Goal: Transaction & Acquisition: Book appointment/travel/reservation

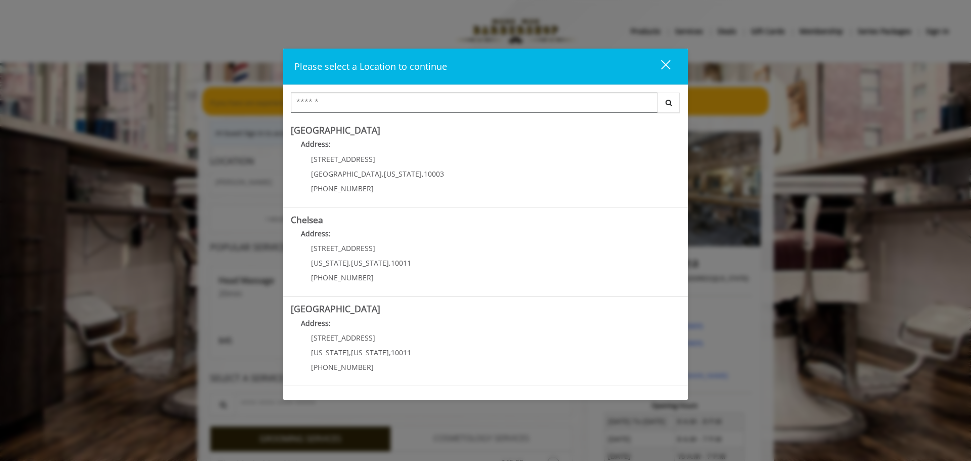
click at [449, 96] on input "Search Center" at bounding box center [474, 103] width 367 height 20
click at [498, 98] on input "Search Center" at bounding box center [474, 103] width 367 height 20
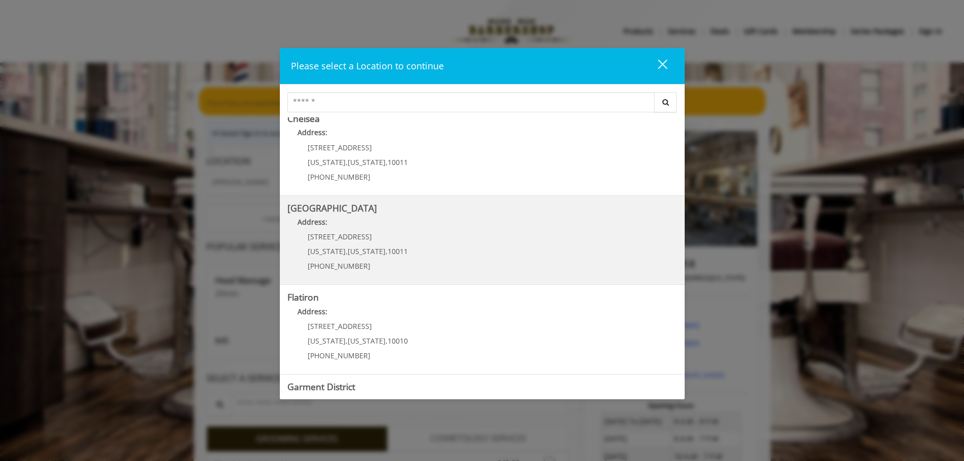
scroll to position [170, 0]
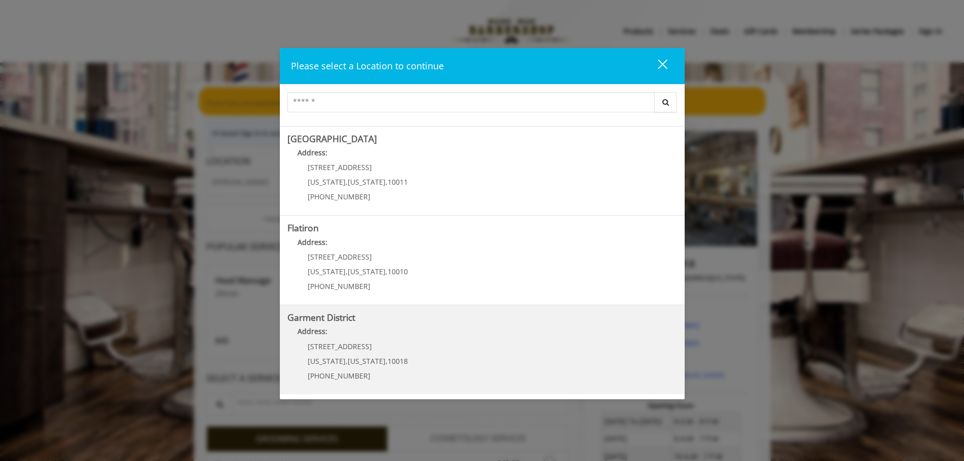
click at [324, 357] on span "New York" at bounding box center [327, 361] width 38 height 10
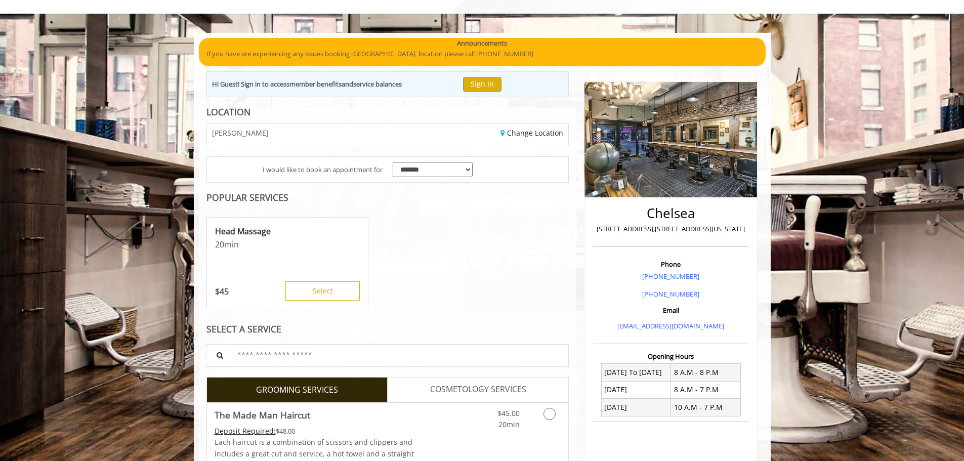
scroll to position [176, 0]
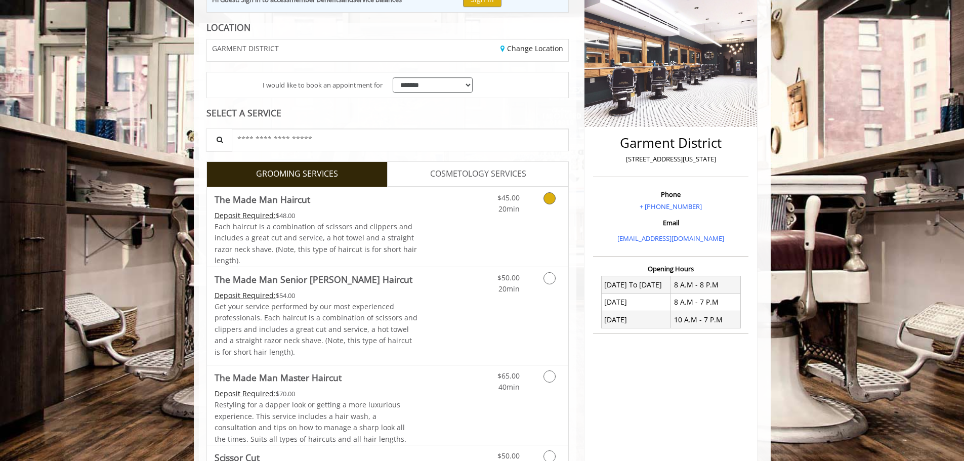
scroll to position [152, 0]
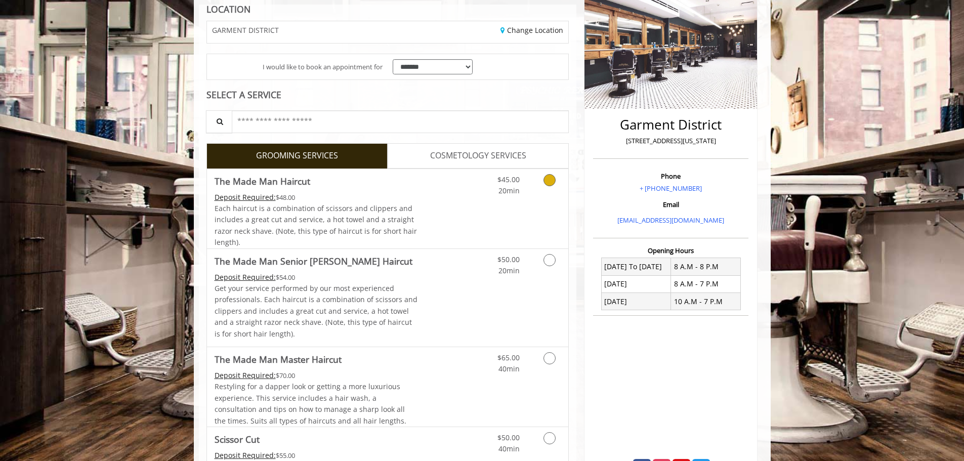
click at [277, 194] on div "Deposit Required: $48.00" at bounding box center [315, 197] width 203 height 11
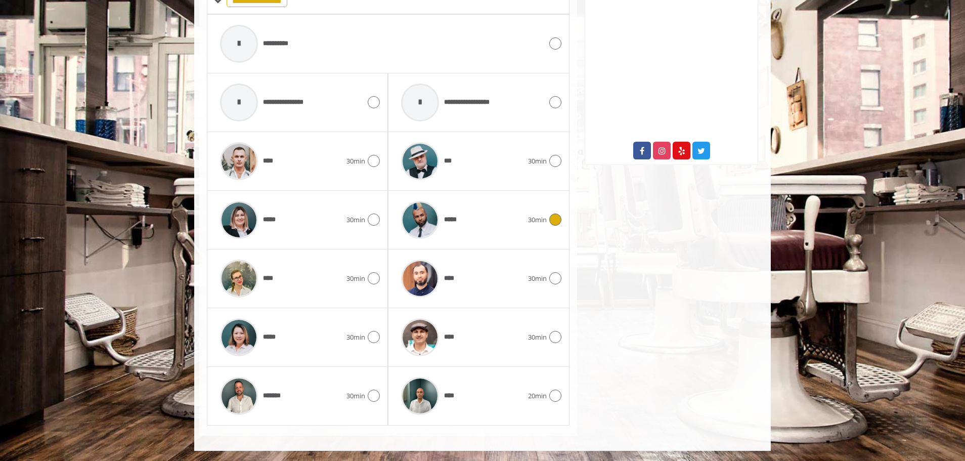
click at [474, 208] on div "*****" at bounding box center [462, 220] width 132 height 48
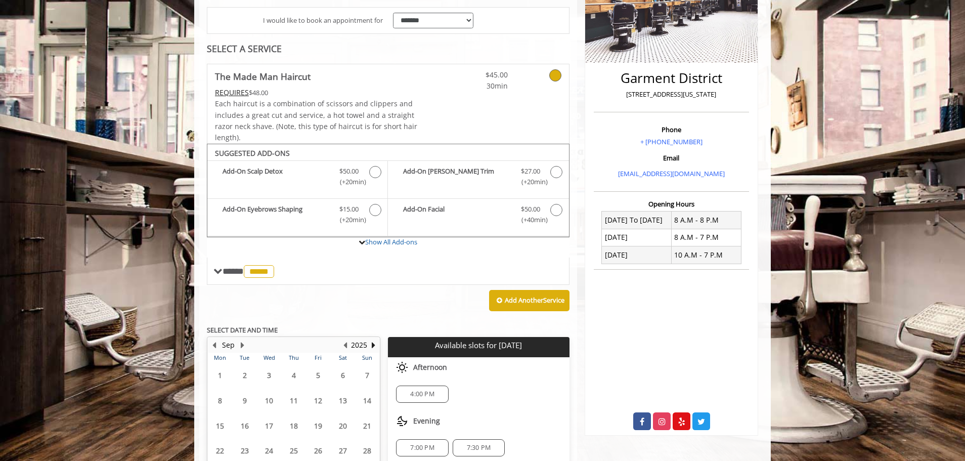
scroll to position [282, 0]
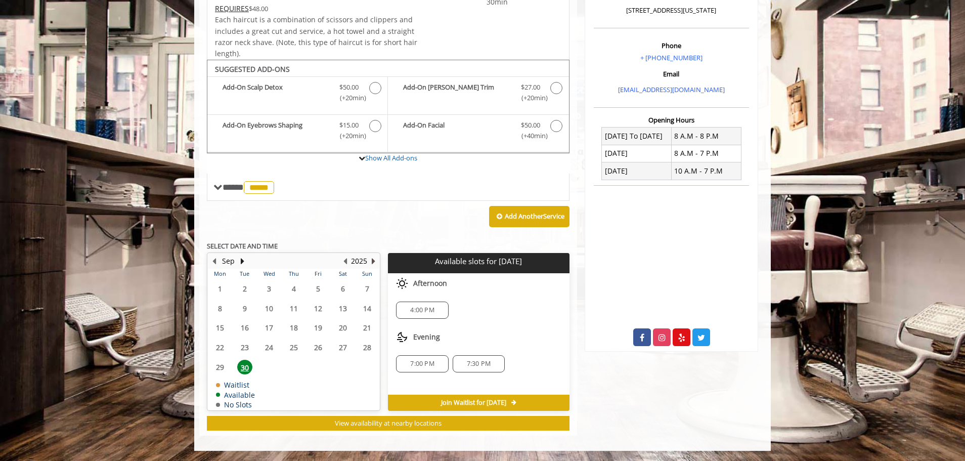
click at [374, 260] on button "Next Year" at bounding box center [373, 260] width 8 height 11
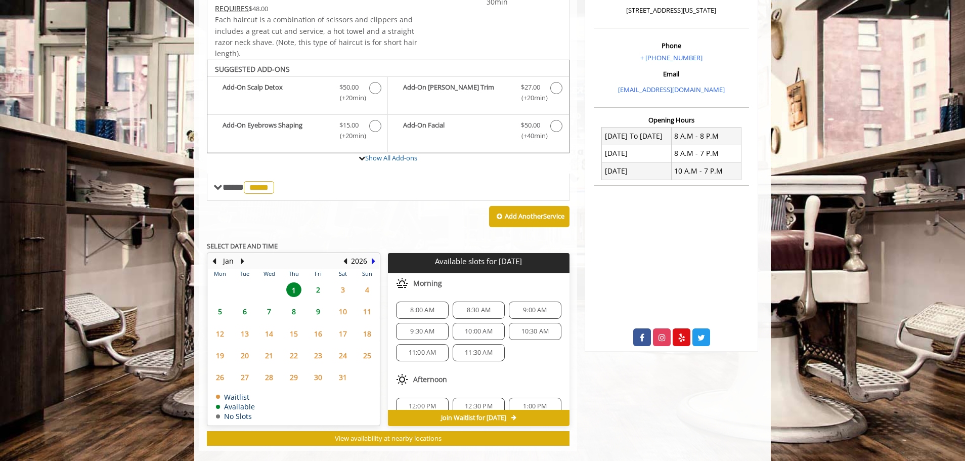
scroll to position [297, 0]
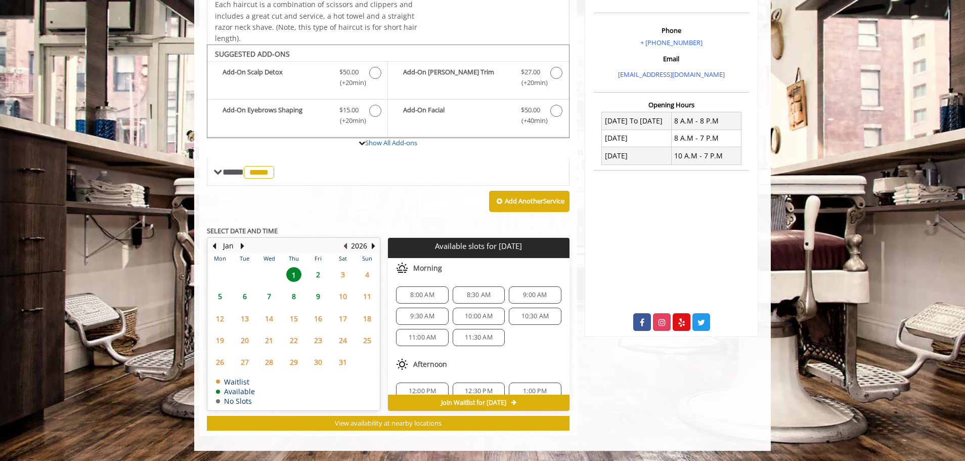
click at [347, 247] on button "Previous Year" at bounding box center [345, 245] width 8 height 11
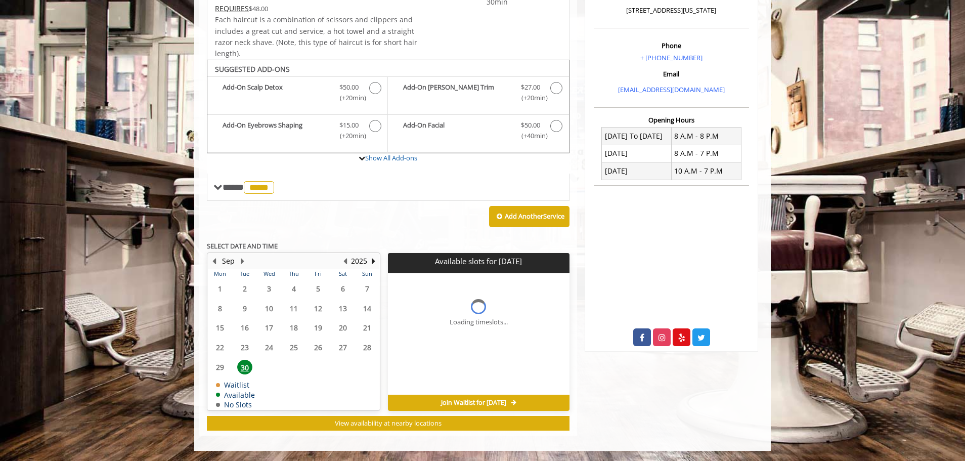
scroll to position [282, 0]
click at [243, 262] on button "Next Month" at bounding box center [242, 260] width 8 height 11
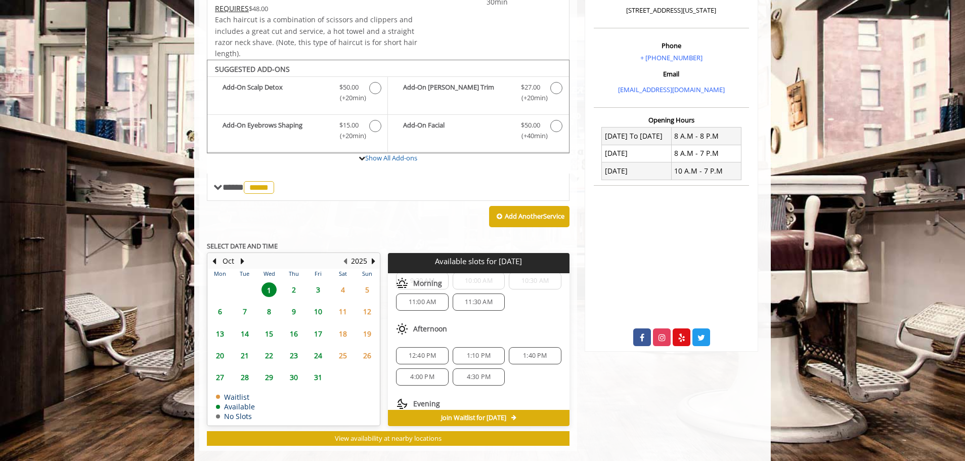
scroll to position [297, 0]
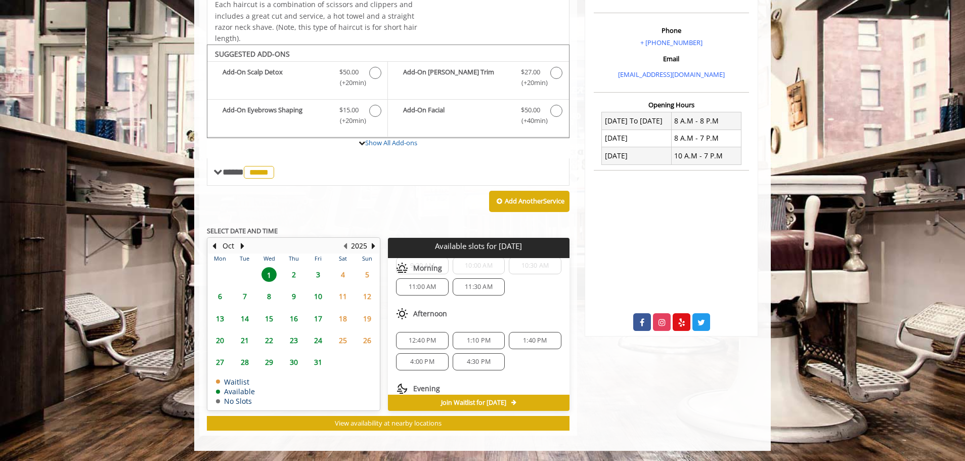
click at [288, 275] on span "2" at bounding box center [293, 274] width 15 height 15
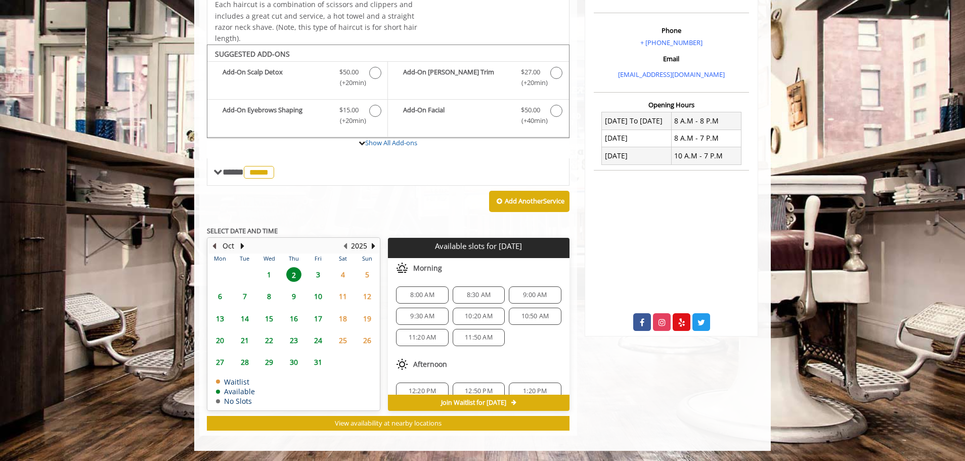
click at [210, 244] on button "Previous Month" at bounding box center [214, 245] width 8 height 11
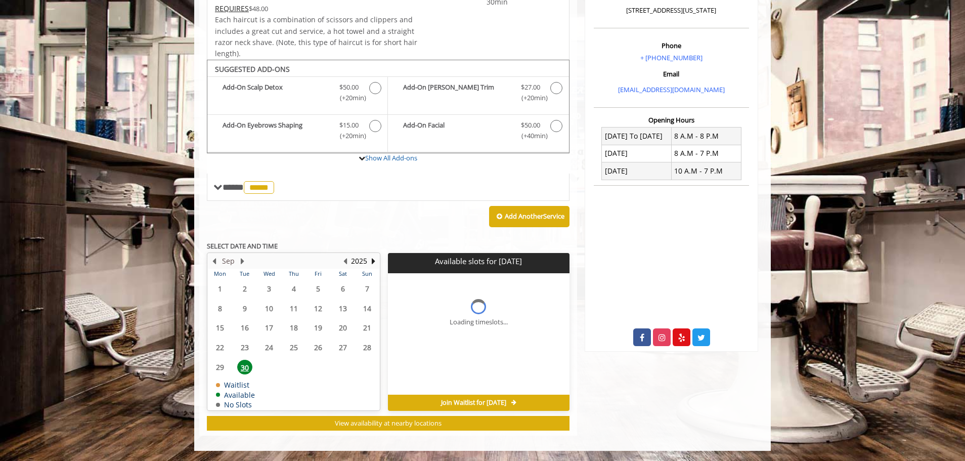
scroll to position [282, 0]
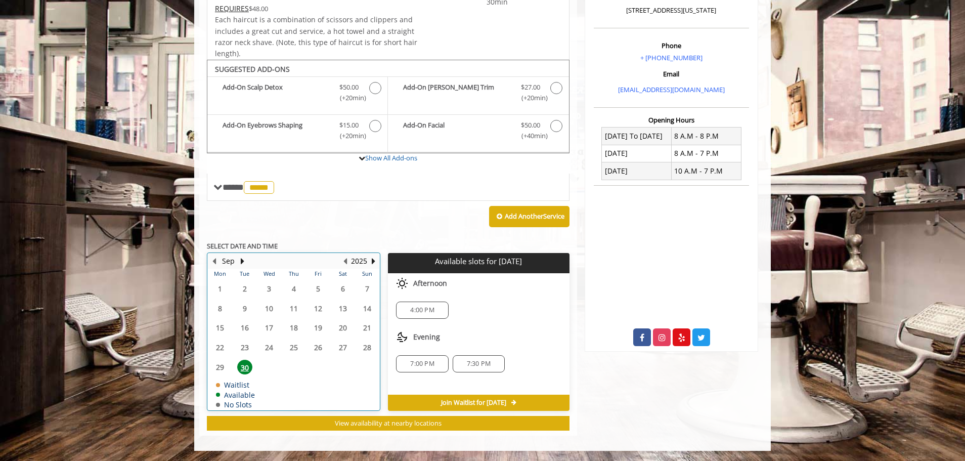
click at [220, 365] on table "Mon Tue Wed Thu Fri Sat Sun 1 2 3 4 5 6 7 8 9 10 11 12 13 14 15 16 17 18 19 20 …" at bounding box center [293, 339] width 171 height 141
click at [241, 260] on button "Next Month" at bounding box center [242, 260] width 8 height 11
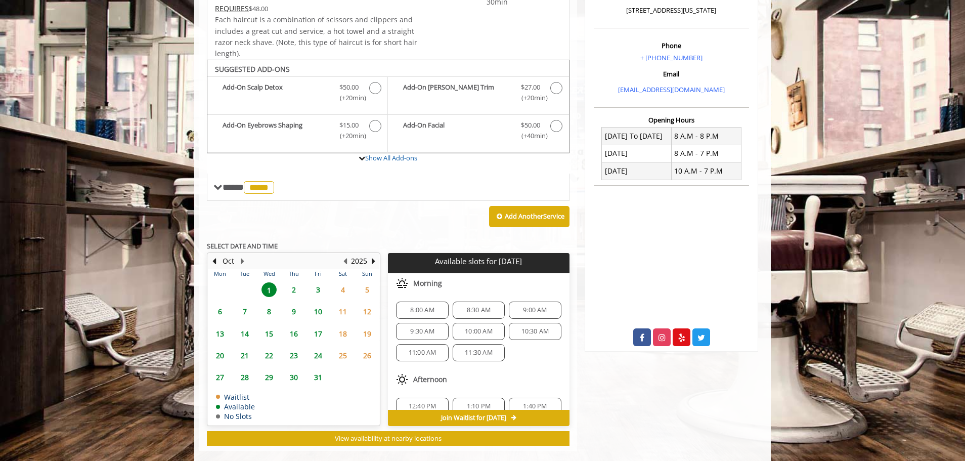
click at [473, 330] on span "10:00 AM" at bounding box center [479, 331] width 28 height 8
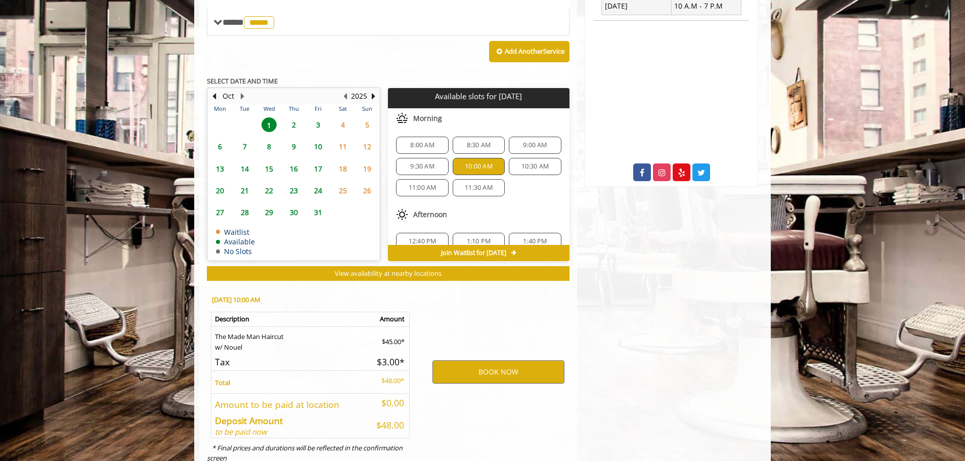
scroll to position [480, 0]
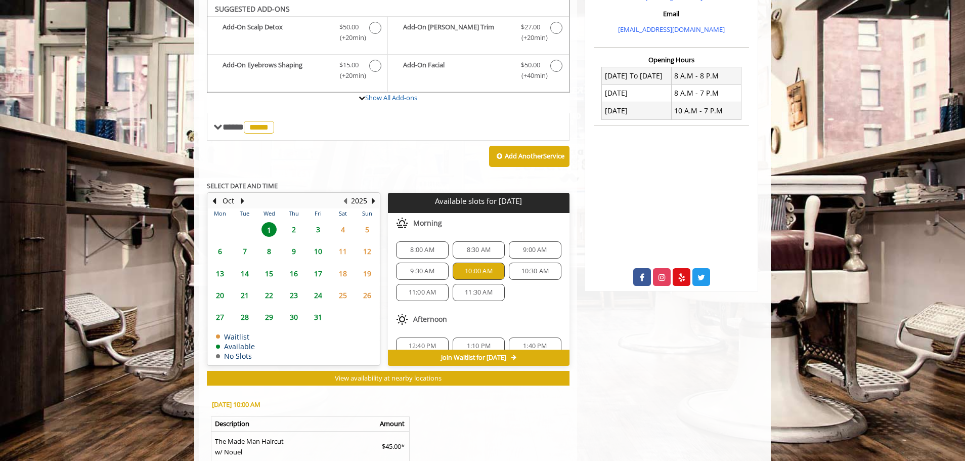
click at [525, 249] on span "9:00 AM" at bounding box center [535, 250] width 24 height 8
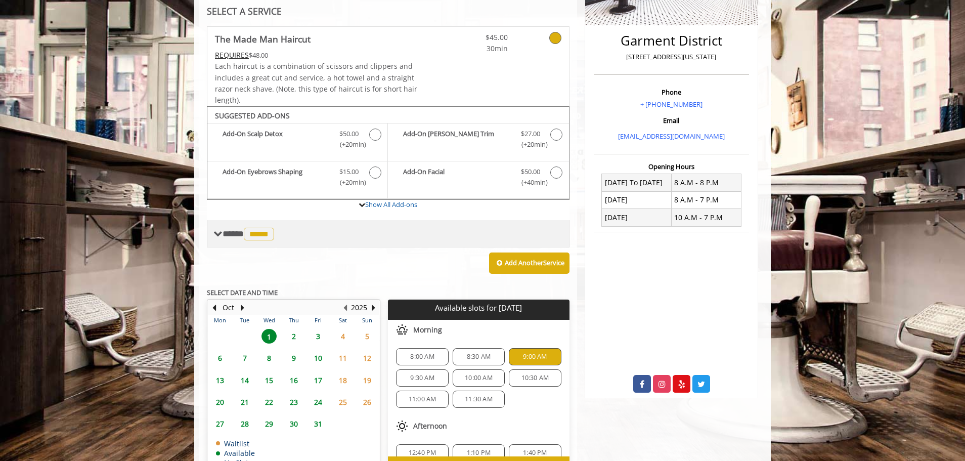
scroll to position [227, 0]
